Goal: Transaction & Acquisition: Purchase product/service

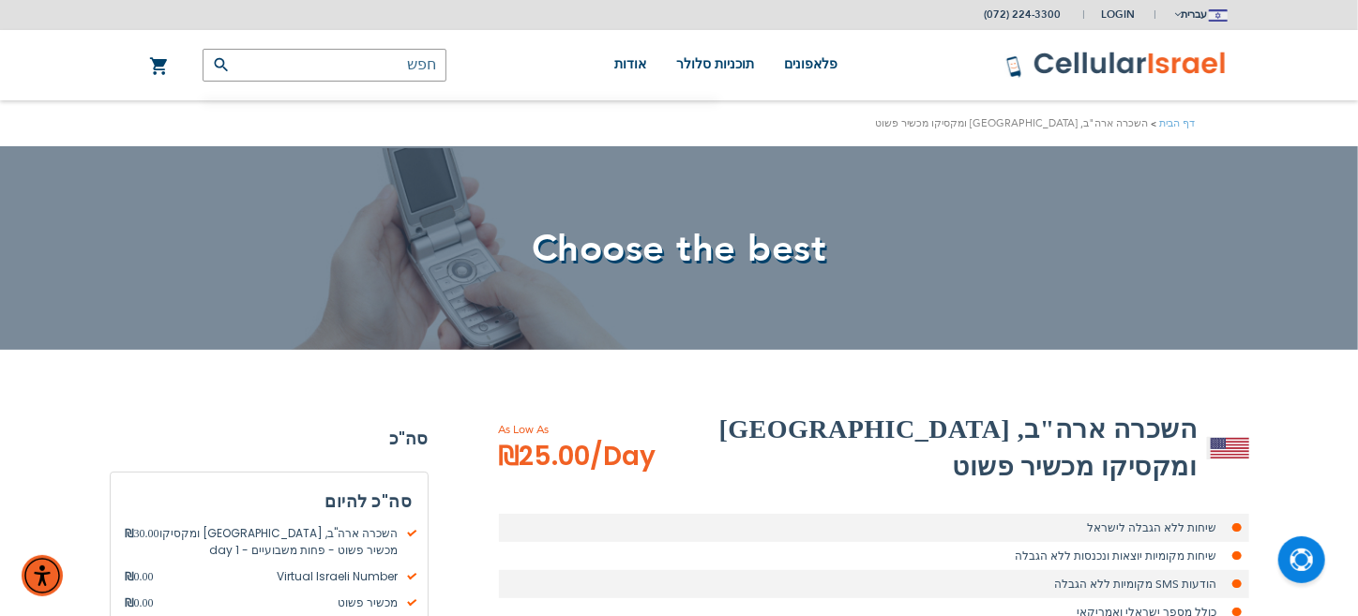
type input "[EMAIL_ADDRESS][DOMAIN_NAME]"
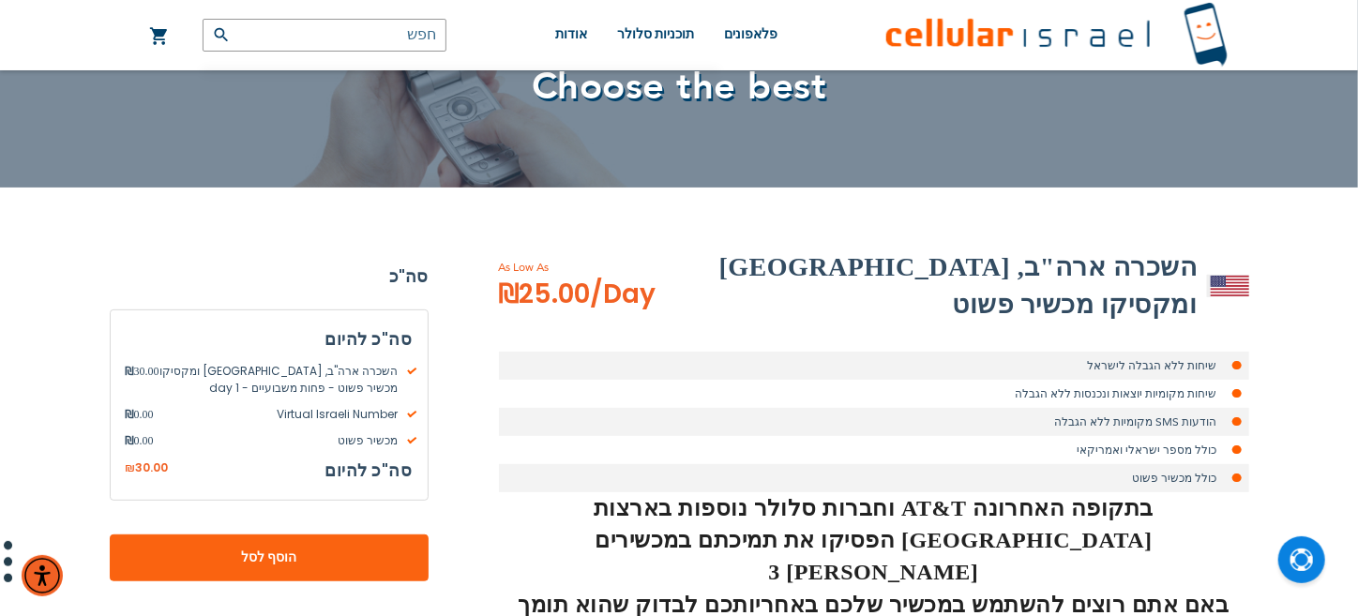
scroll to position [165, 0]
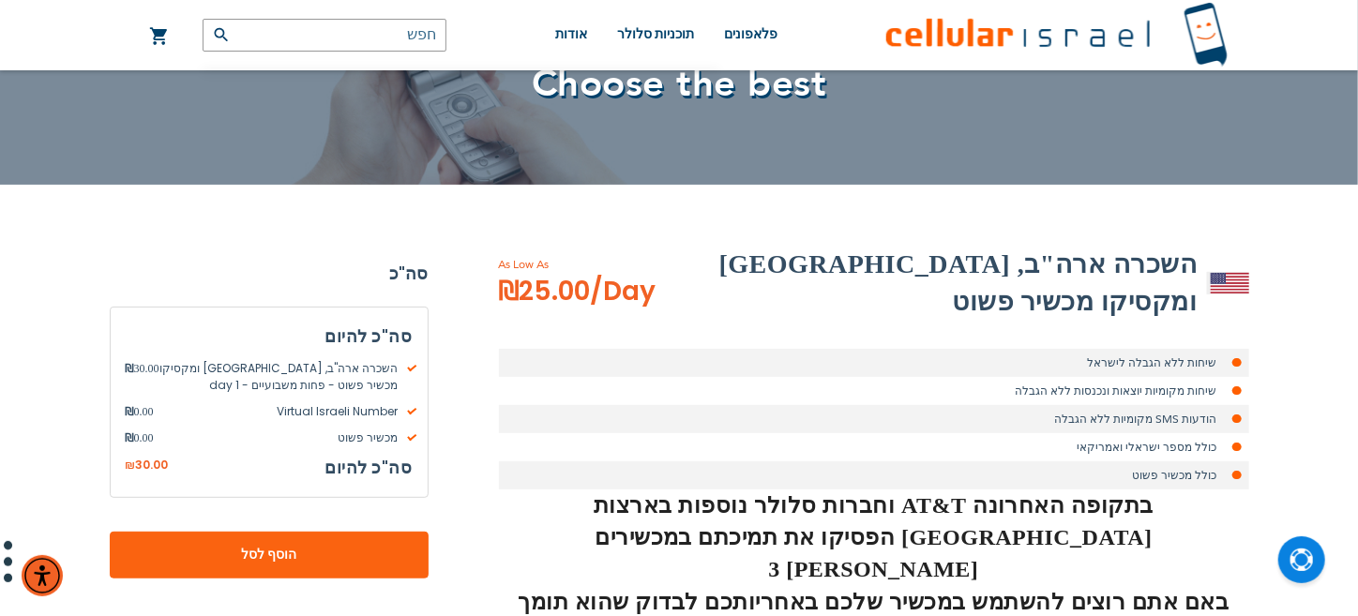
drag, startPoint x: 1368, startPoint y: 66, endPoint x: 1366, endPoint y: 112, distance: 46.0
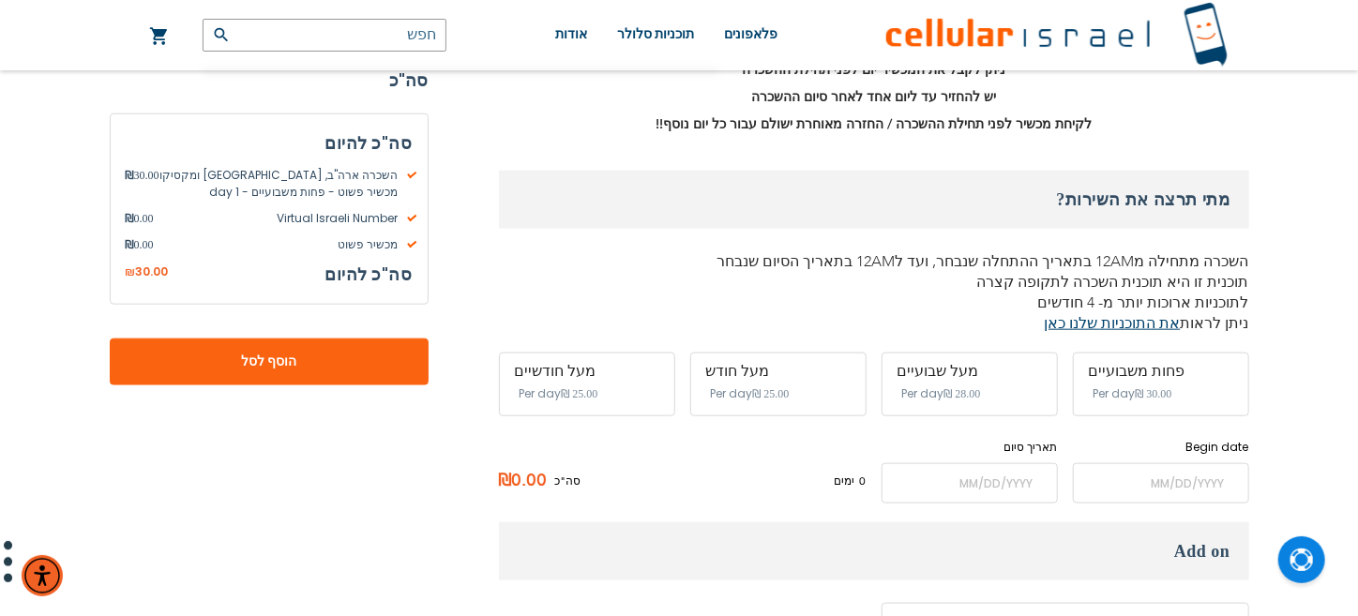
scroll to position [899, 0]
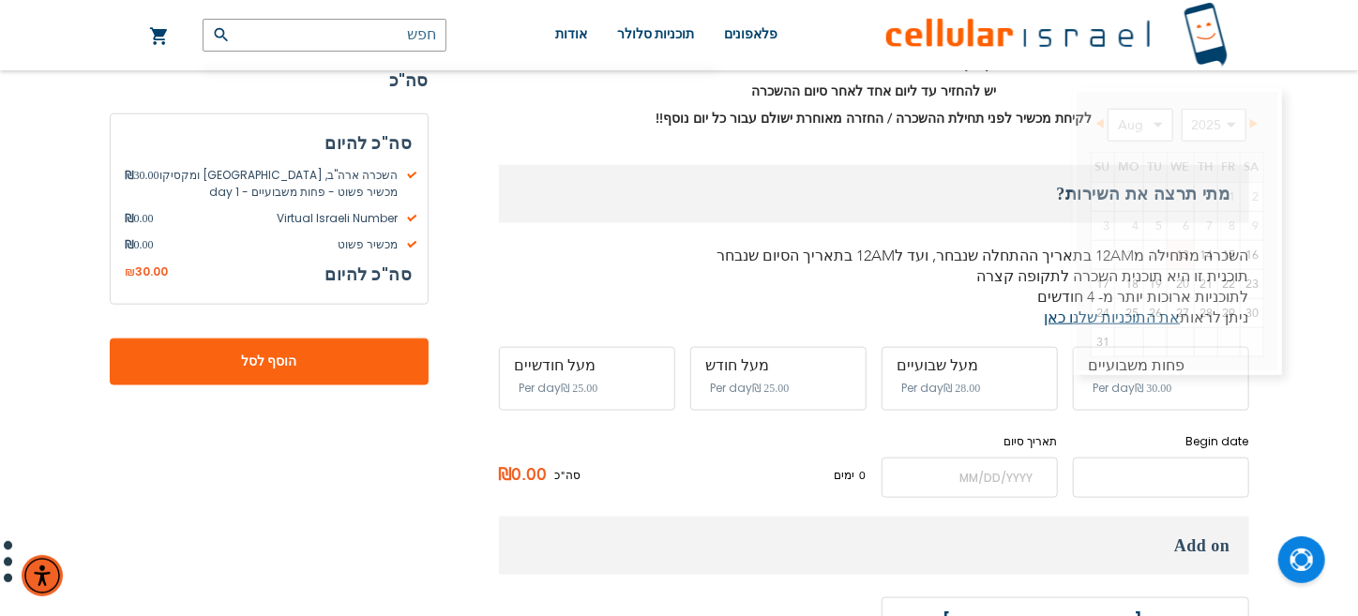
click at [1152, 458] on input "name" at bounding box center [1161, 478] width 176 height 40
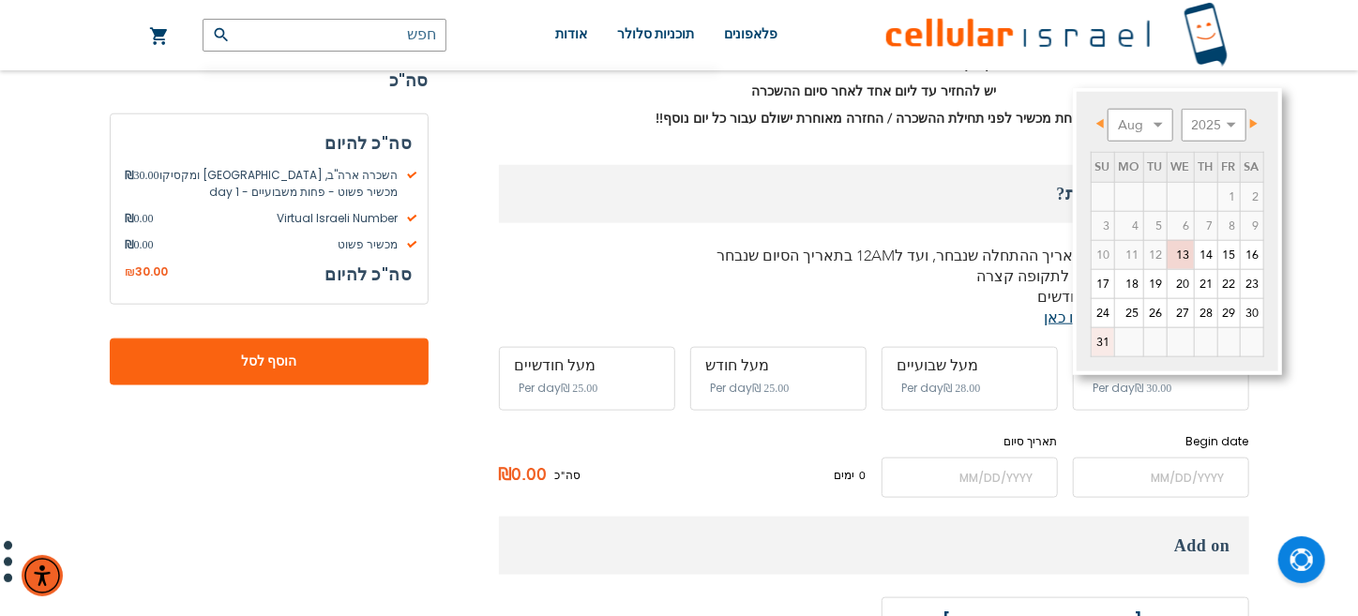
click at [1102, 339] on link "31" at bounding box center [1102, 342] width 23 height 28
type input "[DATE]"
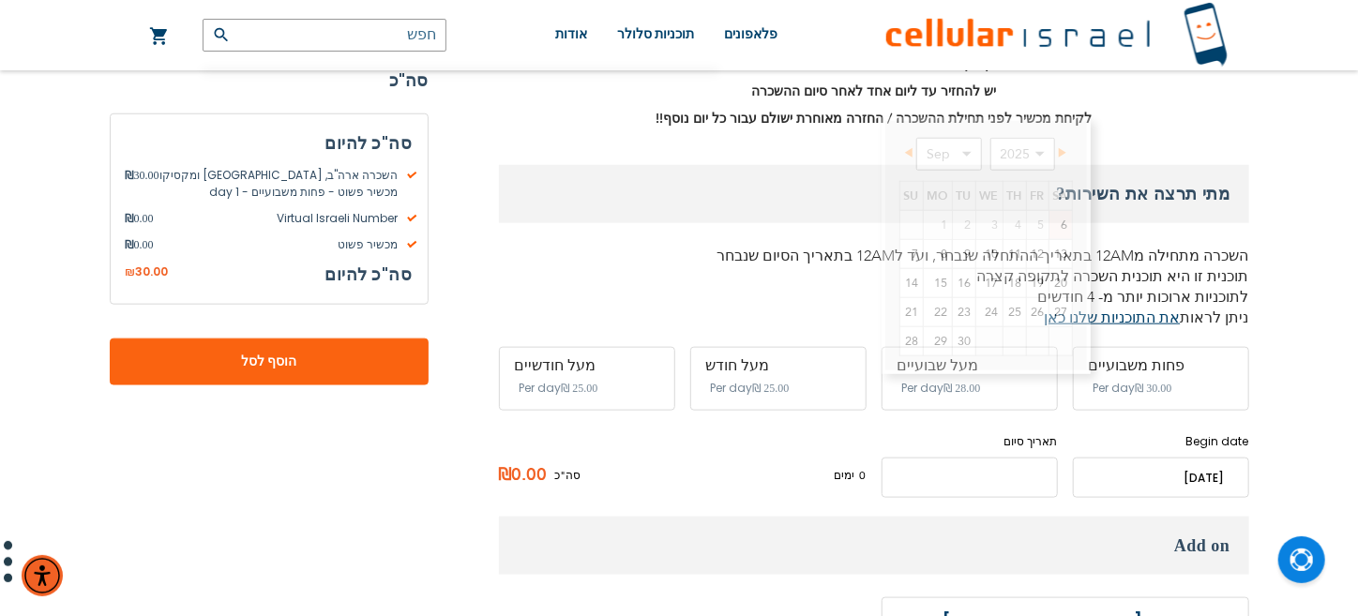
click at [1019, 458] on input "name" at bounding box center [969, 478] width 176 height 40
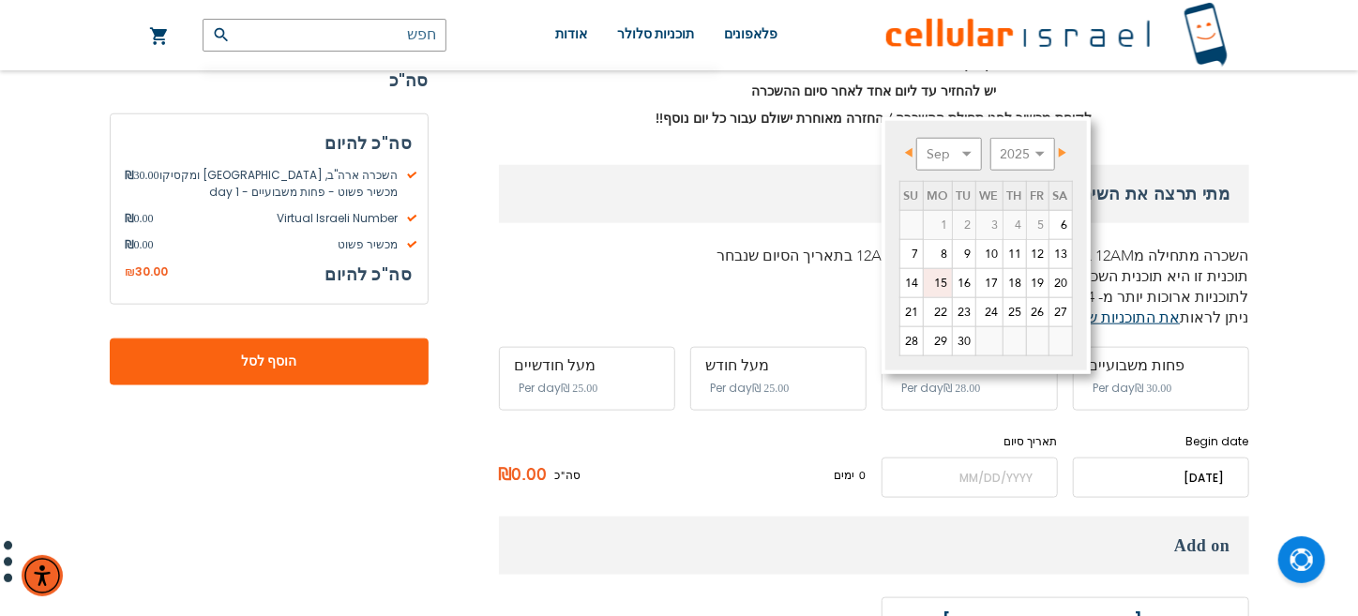
click at [941, 280] on link "15" at bounding box center [938, 283] width 28 height 28
type input "[DATE]"
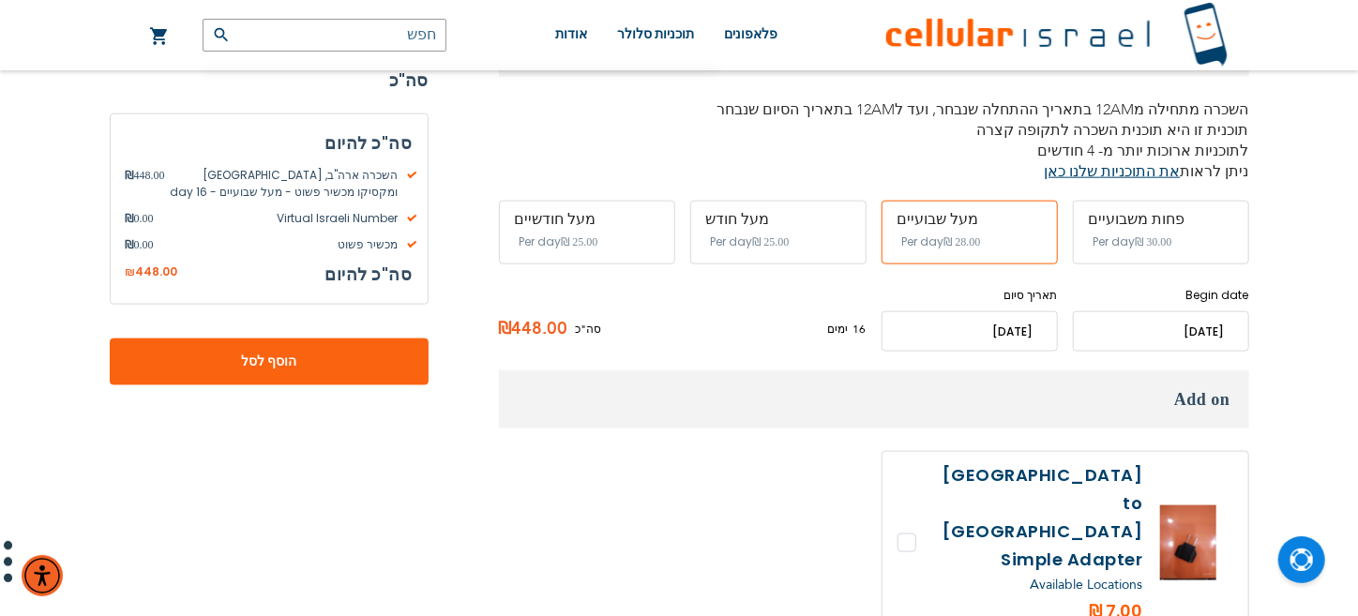
scroll to position [1053, 0]
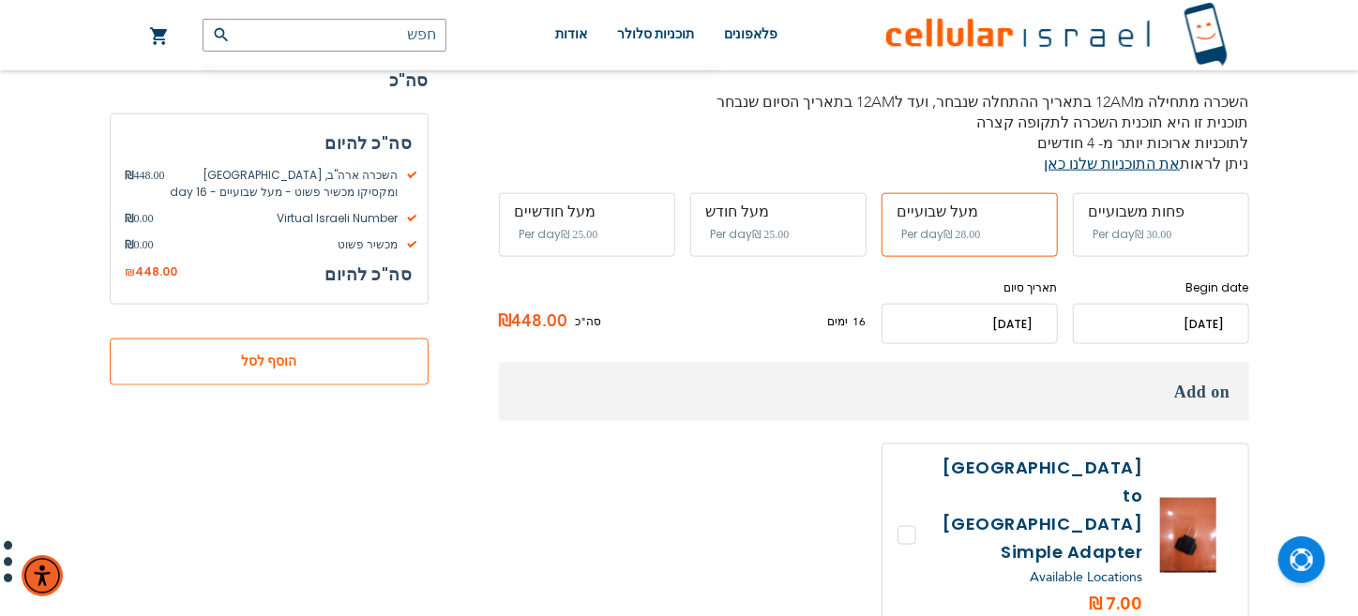
click at [278, 348] on button "הוסף לסל" at bounding box center [269, 361] width 319 height 47
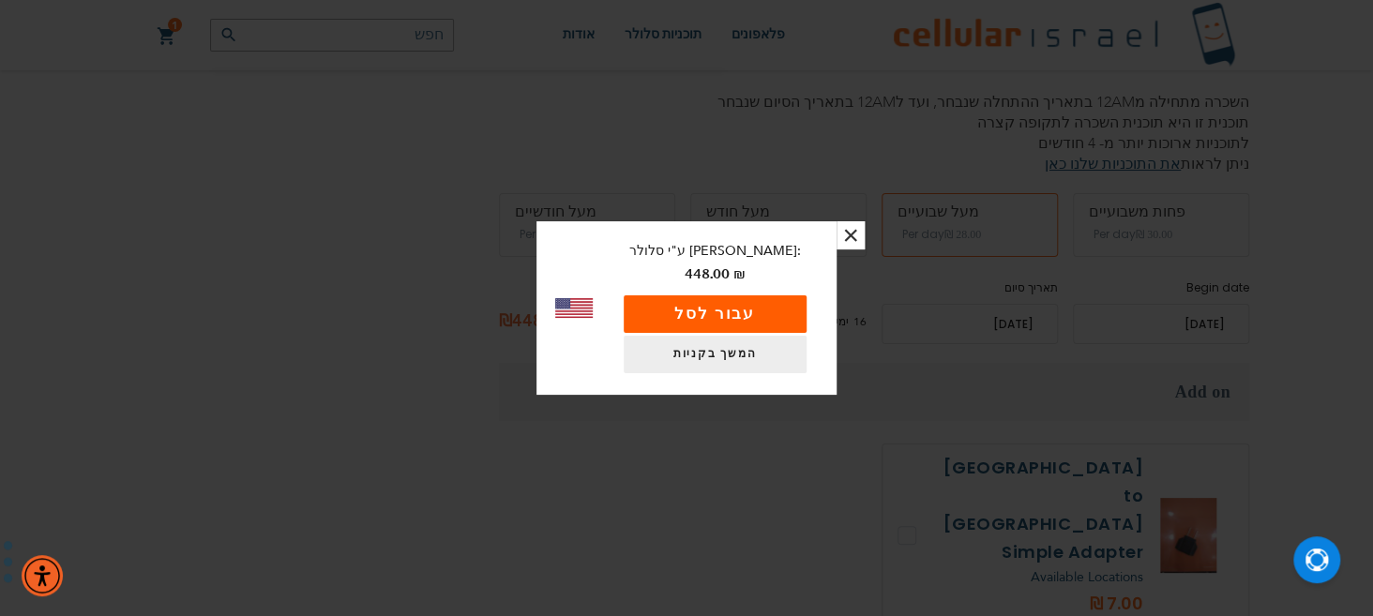
click at [741, 308] on button "עבור לסל" at bounding box center [715, 314] width 183 height 38
